Goal: Task Accomplishment & Management: Manage account settings

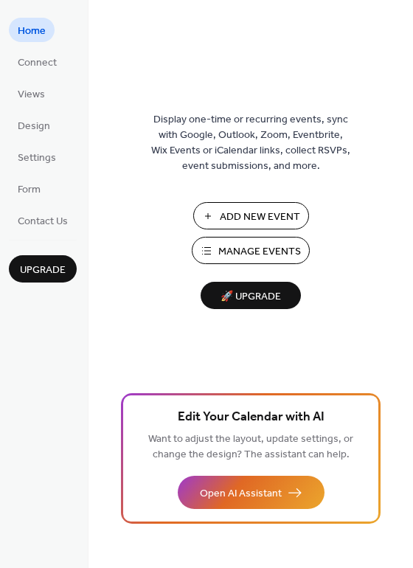
click at [197, 362] on div "Display one-time or recurring events, sync with Google, Outlook, Zoom, Eventbri…" at bounding box center [251, 308] width 325 height 520
click at [26, 55] on span "Connect" at bounding box center [37, 62] width 39 height 15
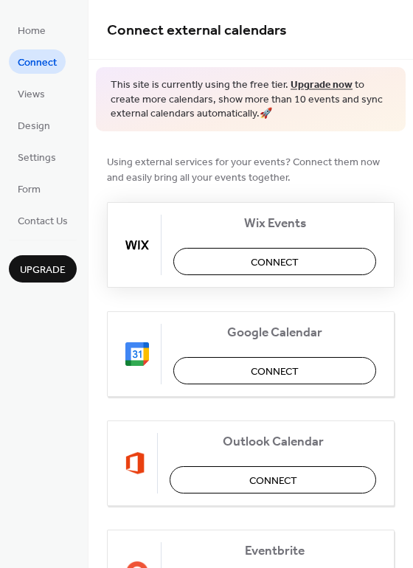
click at [201, 266] on button "Connect" at bounding box center [274, 261] width 203 height 27
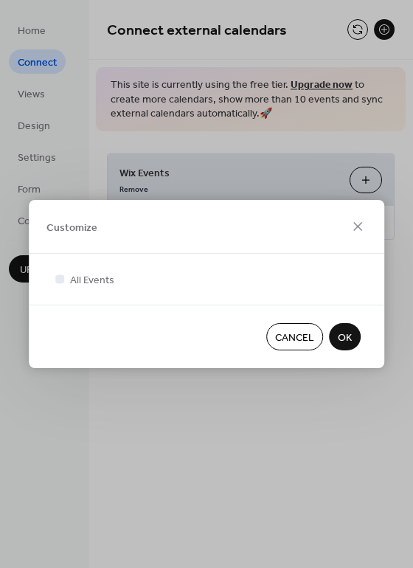
click at [353, 327] on button "OK" at bounding box center [345, 336] width 32 height 27
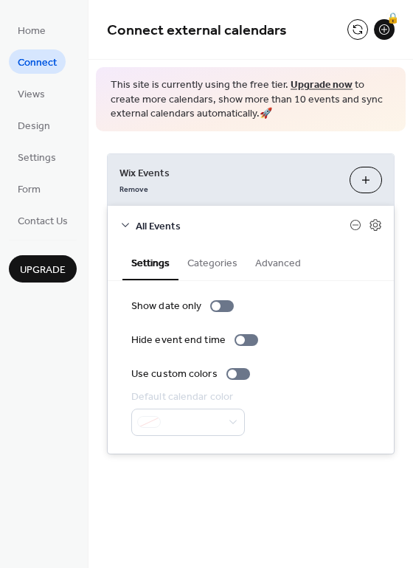
click at [297, 146] on div "**********" at bounding box center [251, 303] width 325 height 345
click at [220, 304] on div at bounding box center [222, 306] width 24 height 12
click at [232, 375] on div at bounding box center [232, 373] width 9 height 9
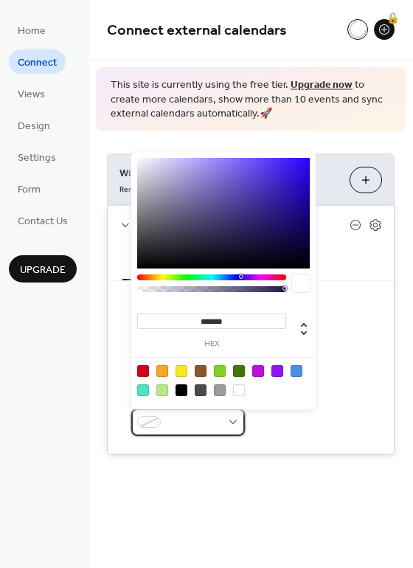
click at [226, 426] on div at bounding box center [188, 422] width 114 height 27
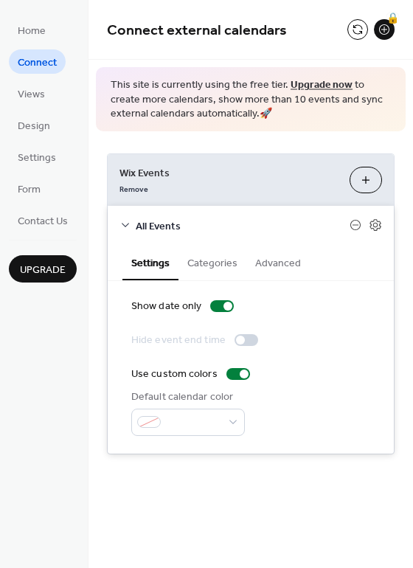
click at [346, 389] on div "Default calendar color" at bounding box center [250, 412] width 239 height 46
click at [22, 103] on span "Views" at bounding box center [31, 94] width 27 height 15
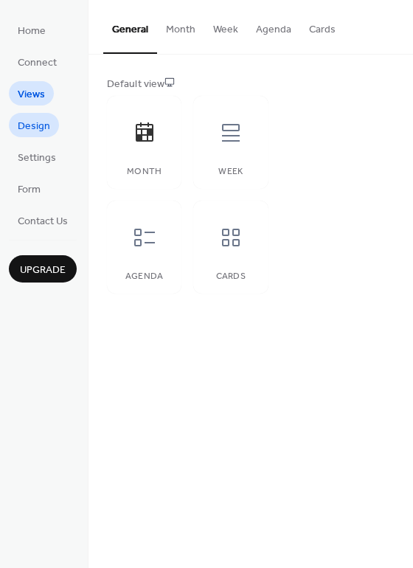
click at [54, 124] on link "Design" at bounding box center [34, 125] width 50 height 24
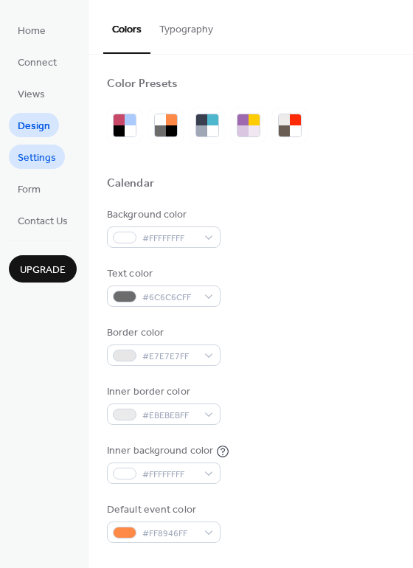
click at [25, 150] on span "Settings" at bounding box center [37, 157] width 38 height 15
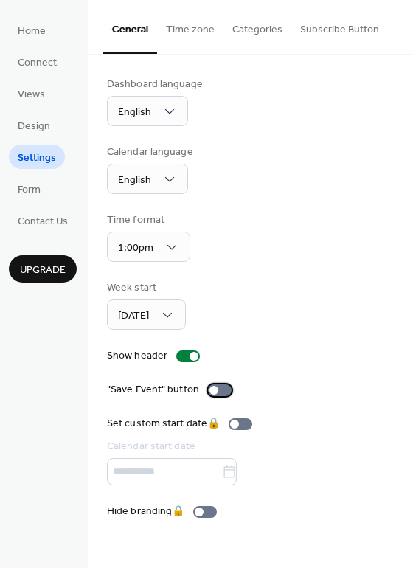
click at [217, 387] on div at bounding box center [220, 390] width 24 height 12
click at [184, 28] on button "Time zone" at bounding box center [190, 26] width 66 height 52
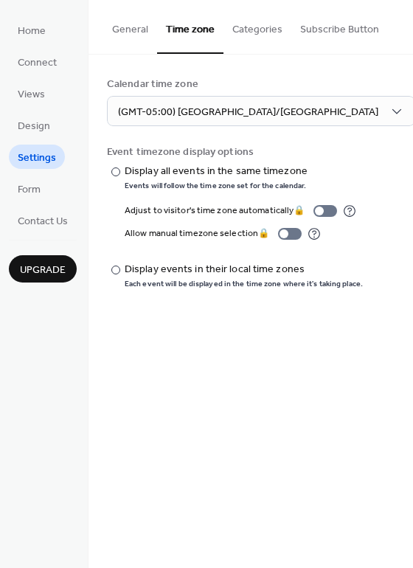
click at [254, 30] on button "Categories" at bounding box center [257, 26] width 68 height 52
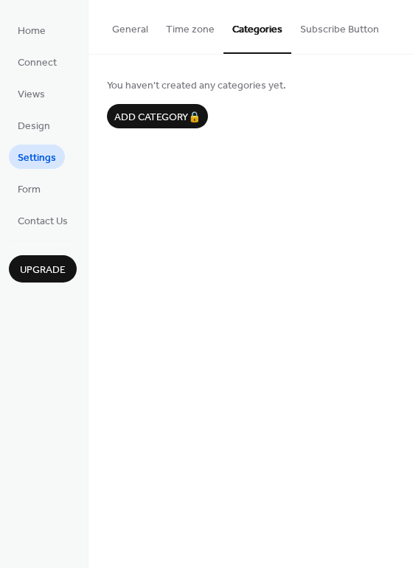
click at [351, 33] on button "Subscribe Button" at bounding box center [339, 26] width 97 height 52
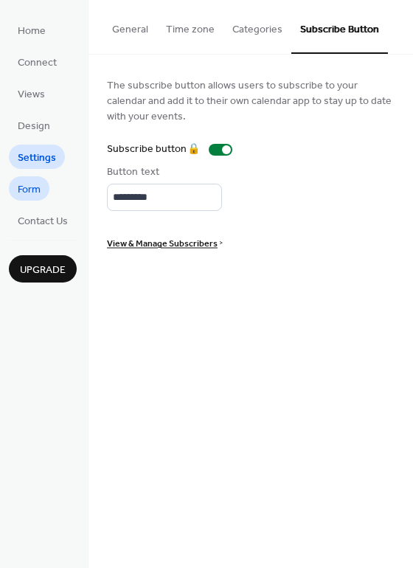
click at [35, 184] on span "Form" at bounding box center [29, 189] width 23 height 15
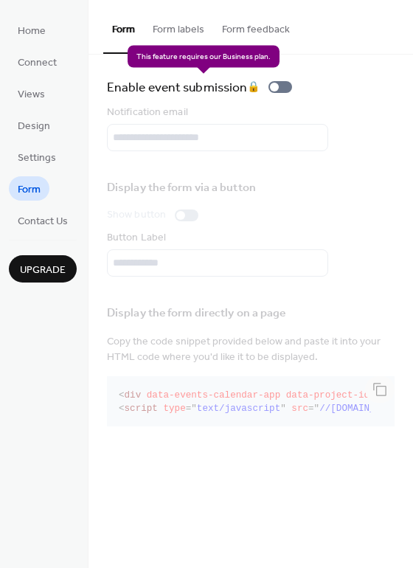
click at [284, 86] on div "Enable event submission 🔒" at bounding box center [202, 87] width 191 height 21
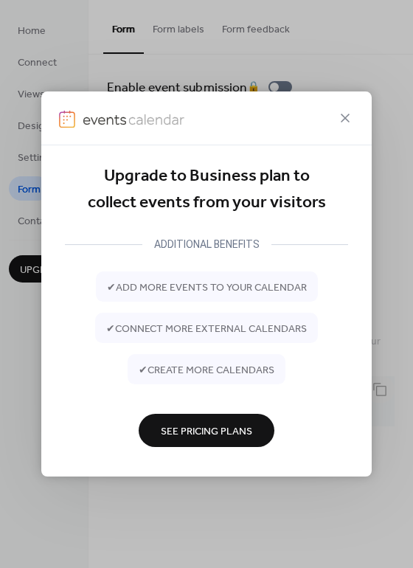
click at [201, 426] on span "See Pricing Plans" at bounding box center [206, 430] width 91 height 15
